Goal: Navigation & Orientation: Understand site structure

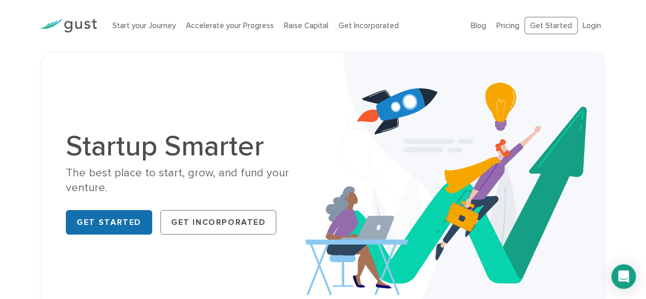
click at [106, 216] on link "Get Started" at bounding box center [109, 222] width 86 height 25
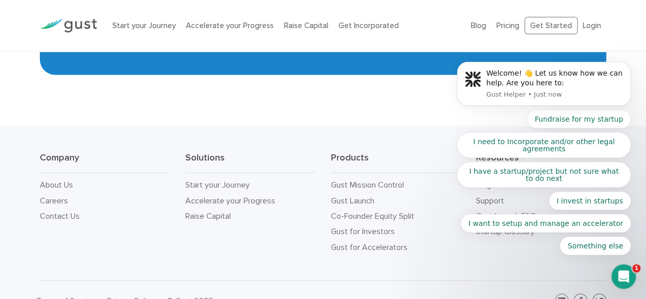
click at [309, 126] on div "Company About Us Careers Contact Us Solutions Start your Journey Accelerate you…" at bounding box center [323, 203] width 646 height 154
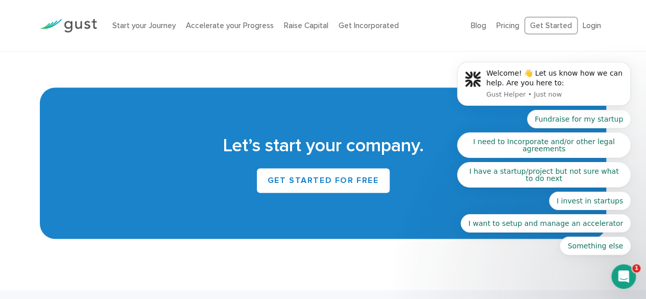
scroll to position [4756, 0]
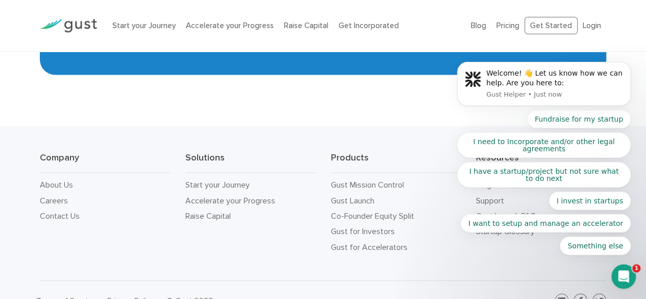
click at [384, 255] on div "Company About Us Careers Contact Us Solutions Start your Journey Accelerate you…" at bounding box center [323, 203] width 646 height 154
click at [278, 280] on div "Terms of Service Privacy Policy © Gust 2025" at bounding box center [323, 300] width 567 height 40
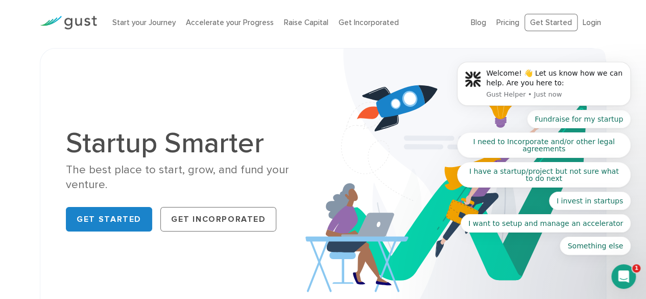
scroll to position [0, 0]
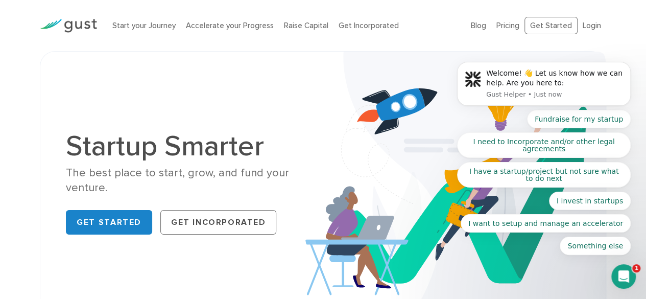
click at [248, 72] on div "Startup Smarter The best place to start, grow, and fund your venture. Get Start…" at bounding box center [323, 185] width 567 height 268
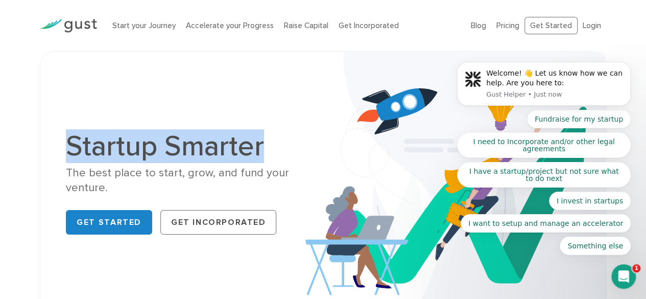
drag, startPoint x: 301, startPoint y: 152, endPoint x: 34, endPoint y: 147, distance: 267.3
click at [34, 147] on div "Startup Smarter The best place to start, grow, and fund your venture. Get Start…" at bounding box center [323, 185] width 582 height 268
click at [189, 173] on div "The best place to start, grow, and fund your venture." at bounding box center [190, 181] width 249 height 30
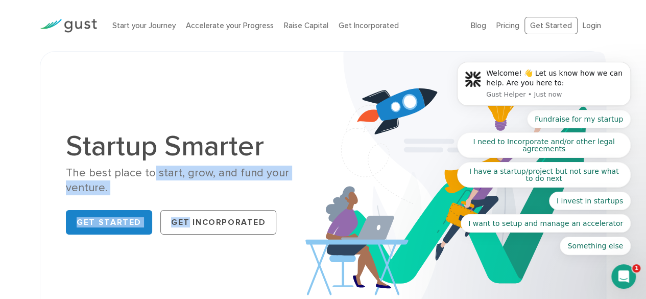
drag, startPoint x: 152, startPoint y: 170, endPoint x: 183, endPoint y: 200, distance: 42.6
click at [183, 201] on div "Startup Smarter The best place to start, grow, and fund your venture. Get Start…" at bounding box center [190, 185] width 249 height 107
click at [183, 198] on div "Startup Smarter The best place to start, grow, and fund your venture. Get Start…" at bounding box center [190, 185] width 249 height 107
